Goal: Information Seeking & Learning: Learn about a topic

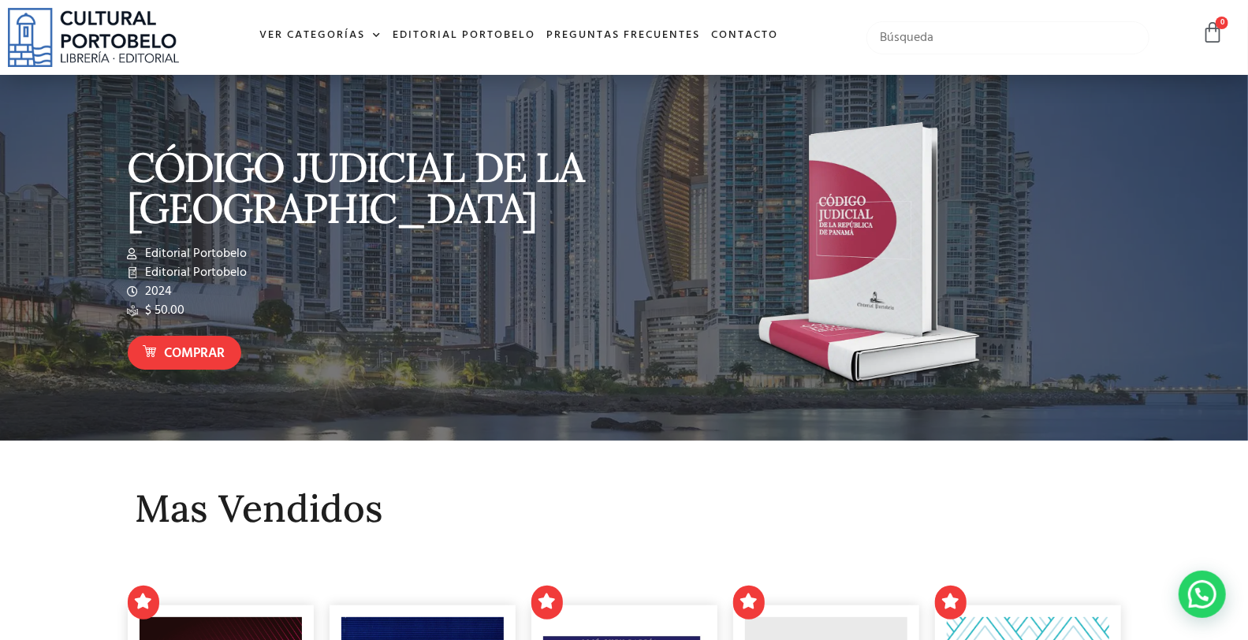
click at [987, 28] on input "text" at bounding box center [1008, 37] width 282 height 33
type input "recurso y anulacion"
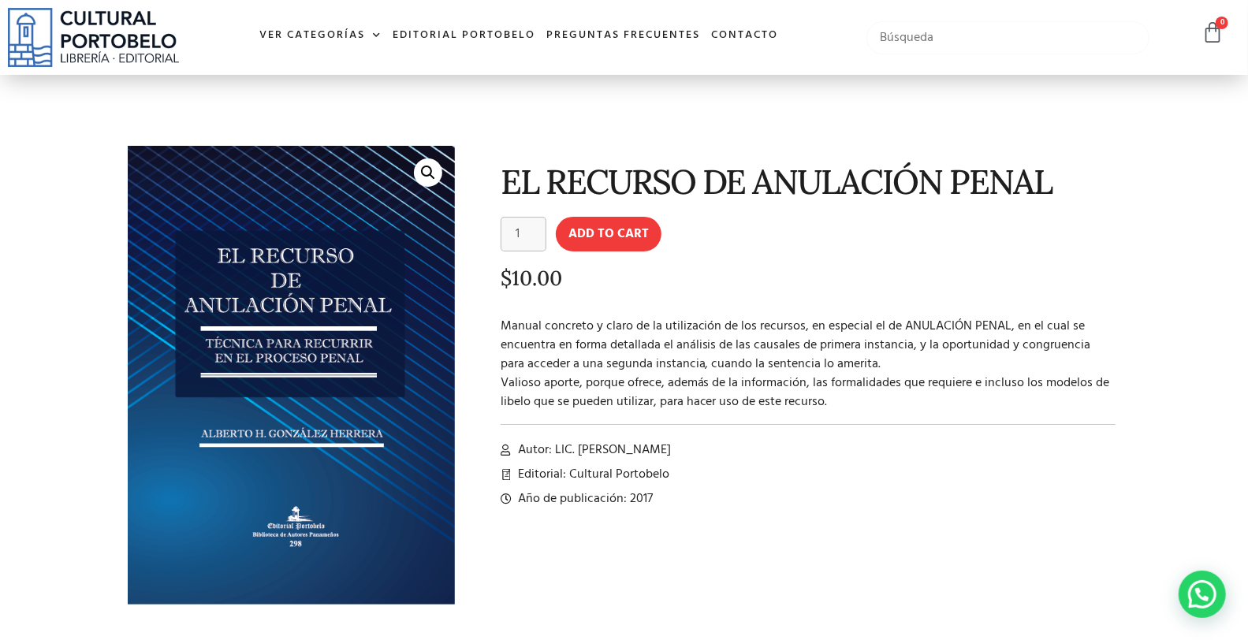
drag, startPoint x: 904, startPoint y: 40, endPoint x: 901, endPoint y: 30, distance: 10.5
click at [905, 40] on input "text" at bounding box center [1008, 37] width 282 height 33
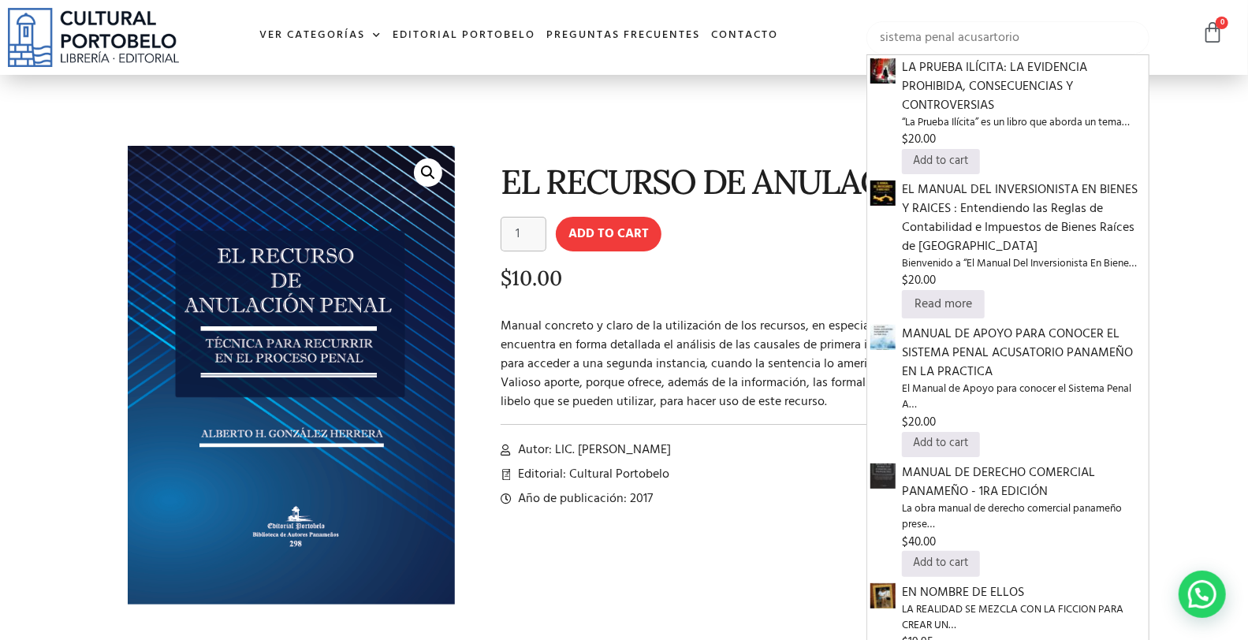
type input "sistema penal acusartorio"
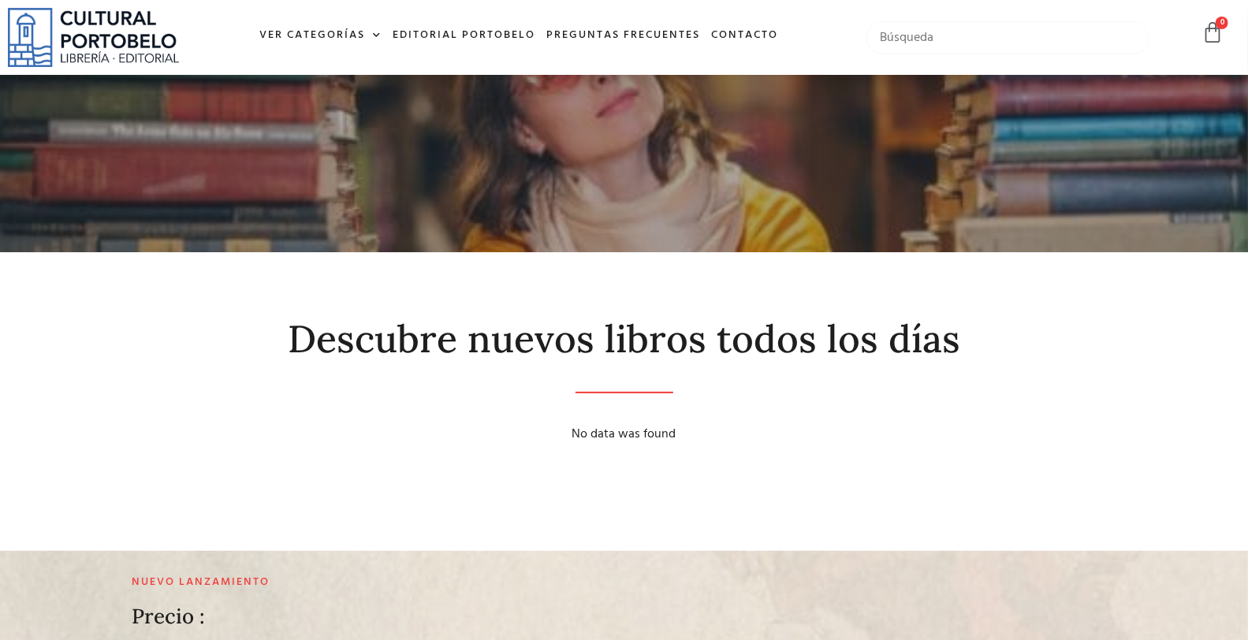
click at [1030, 43] on input "text" at bounding box center [1008, 37] width 282 height 33
type input "penal acusatorio"
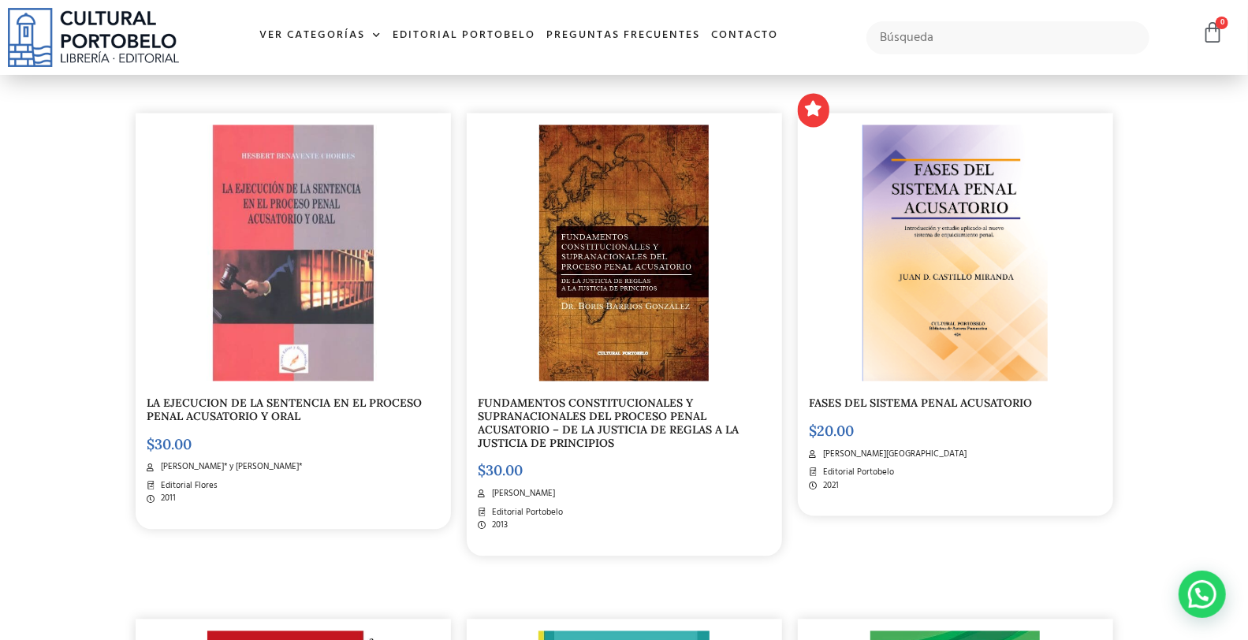
scroll to position [1811, 0]
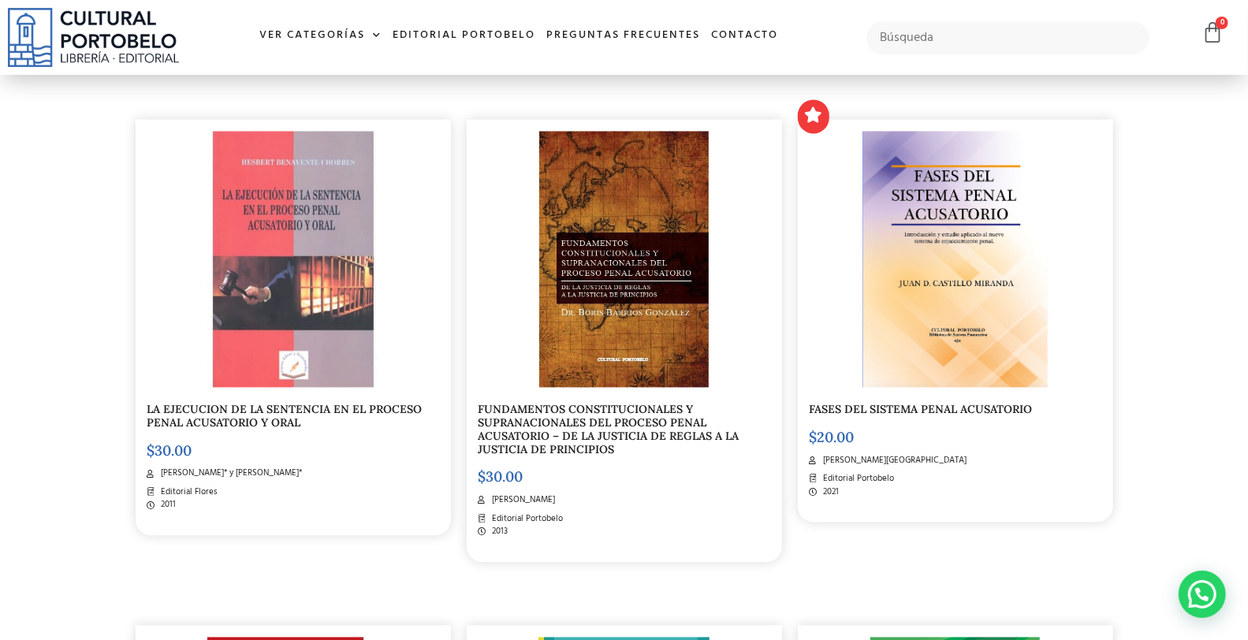
click at [830, 219] on div at bounding box center [956, 260] width 292 height 256
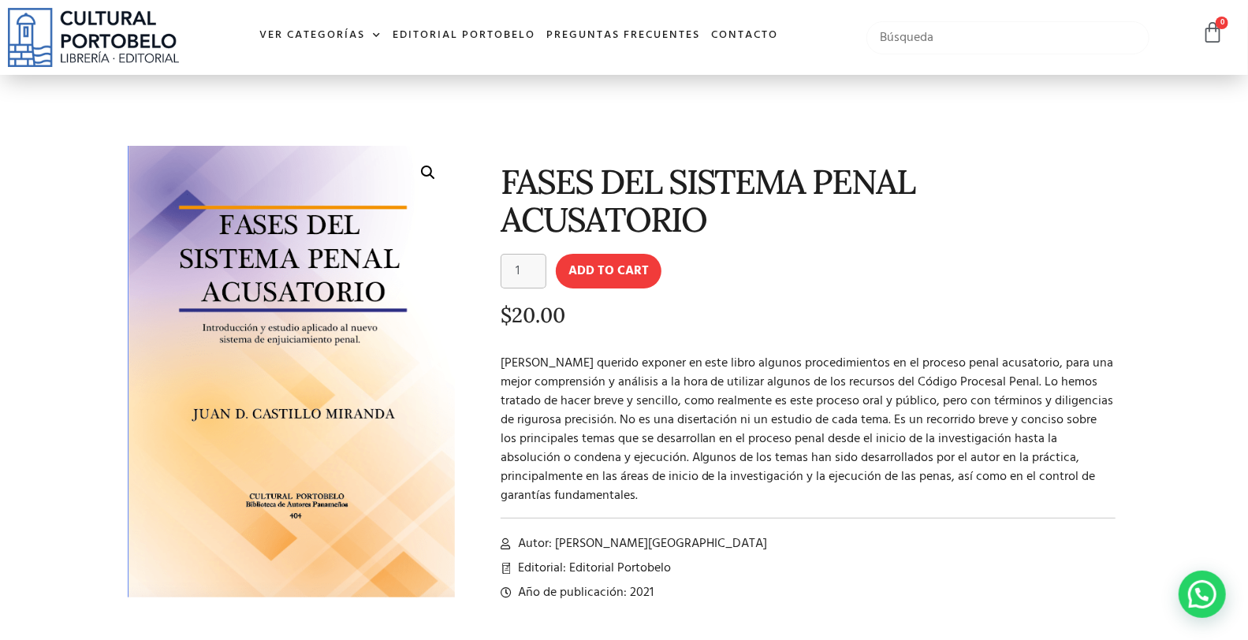
click at [991, 28] on input "text" at bounding box center [1008, 37] width 282 height 33
type input "aura emeri"
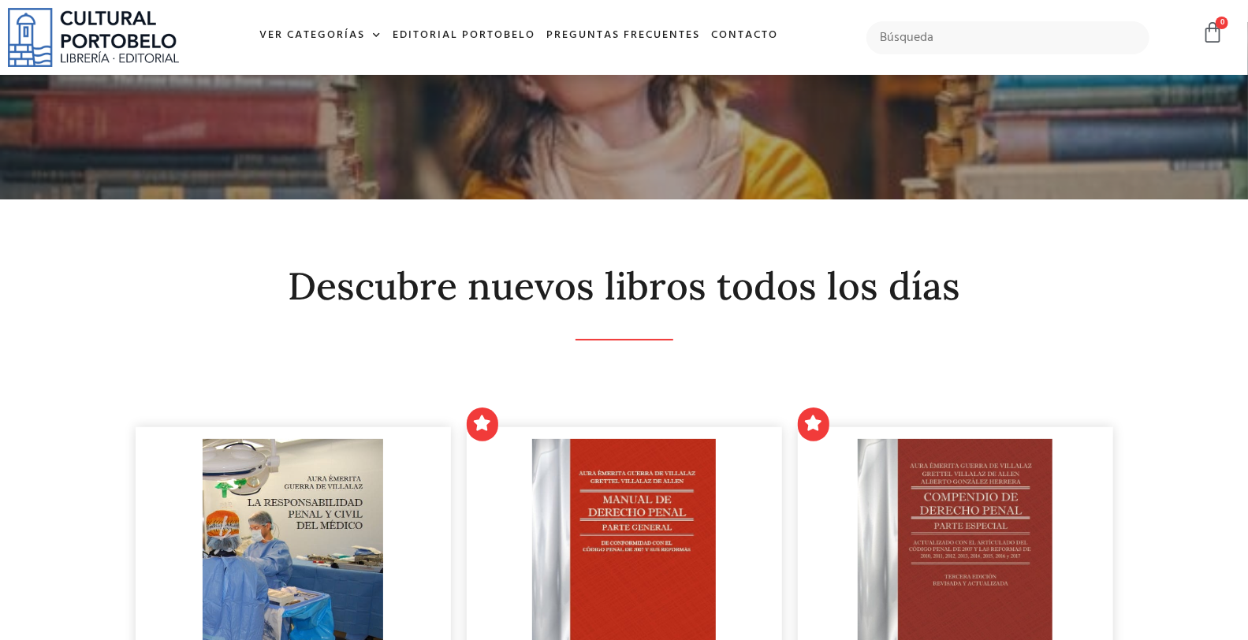
scroll to position [233, 0]
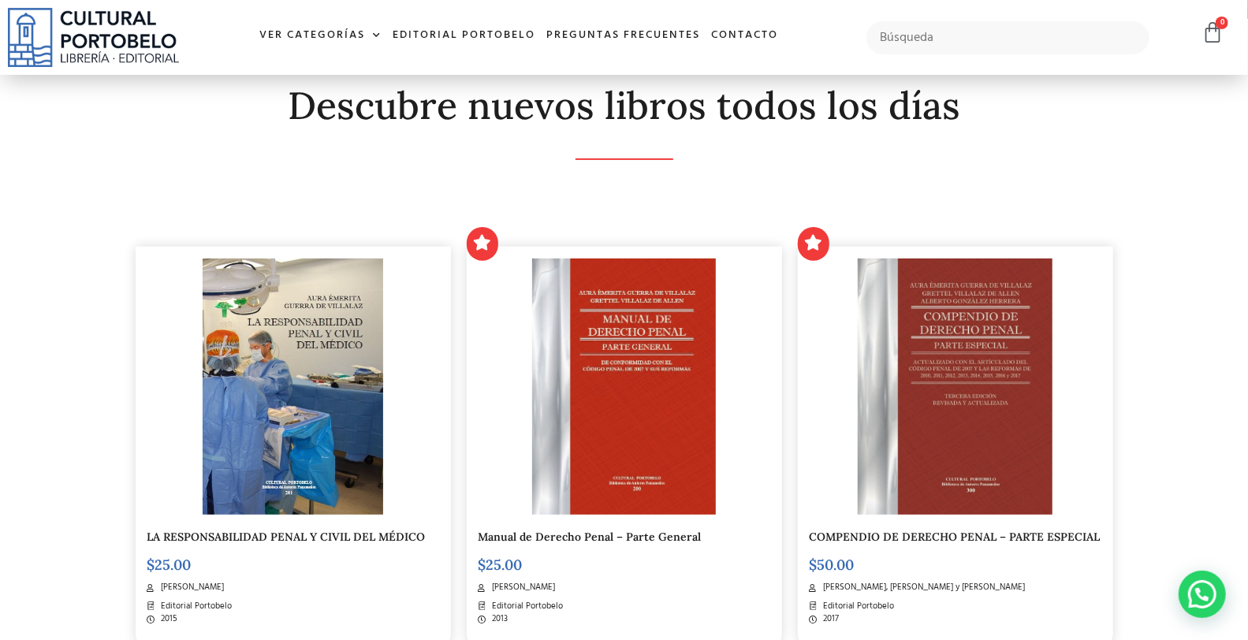
click at [636, 411] on img at bounding box center [624, 387] width 184 height 256
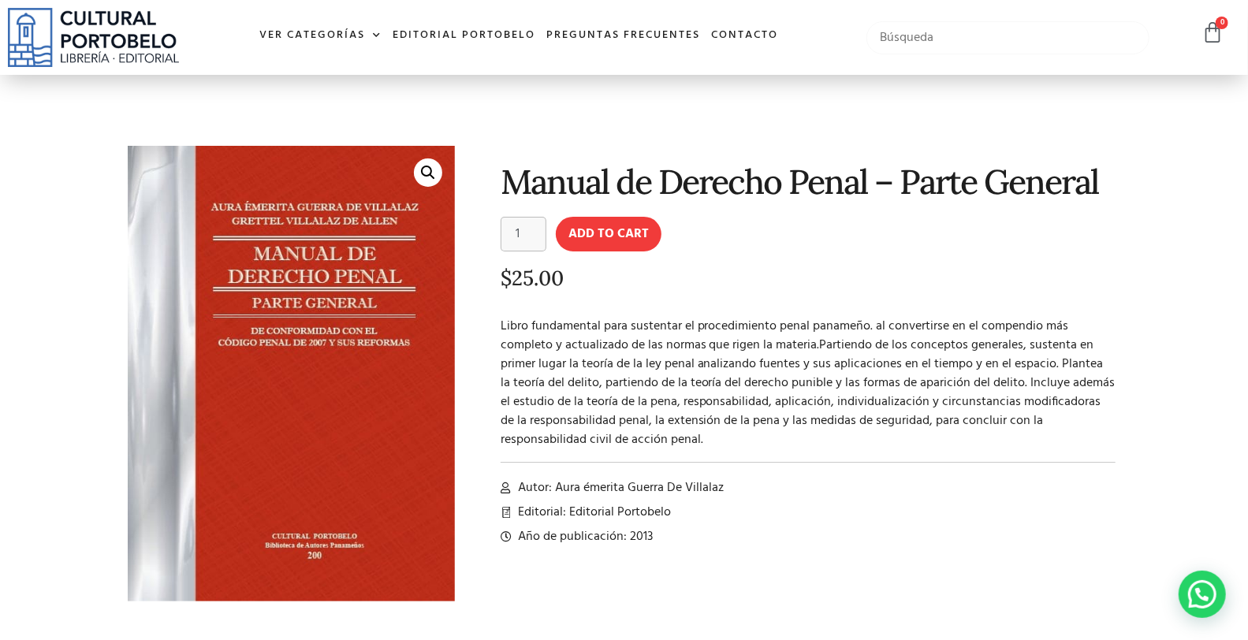
click at [965, 37] on input "text" at bounding box center [1008, 37] width 282 height 33
type input "ley 35"
